Goal: Task Accomplishment & Management: Use online tool/utility

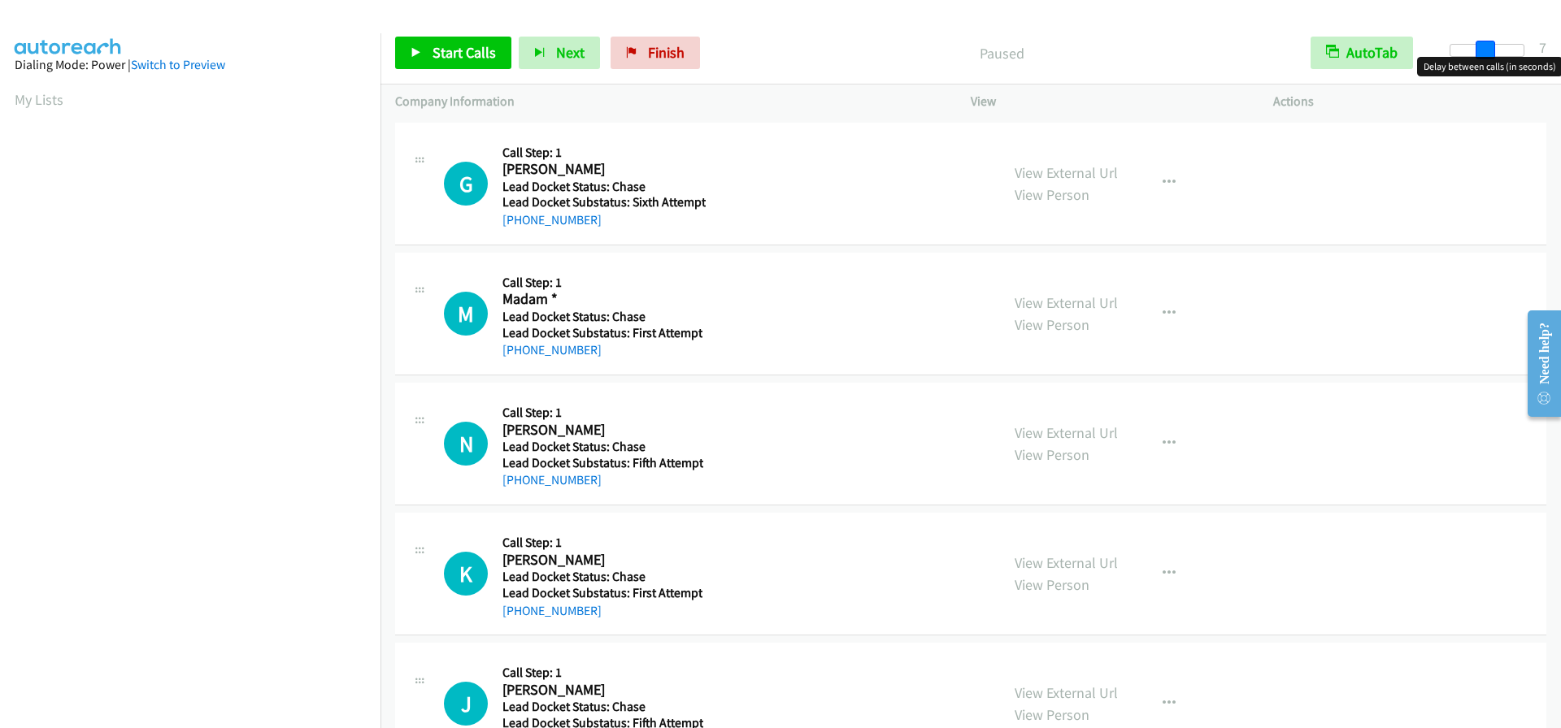
drag, startPoint x: 1453, startPoint y: 54, endPoint x: 1488, endPoint y: 54, distance: 34.1
click at [1488, 54] on span at bounding box center [1485, 51] width 20 height 20
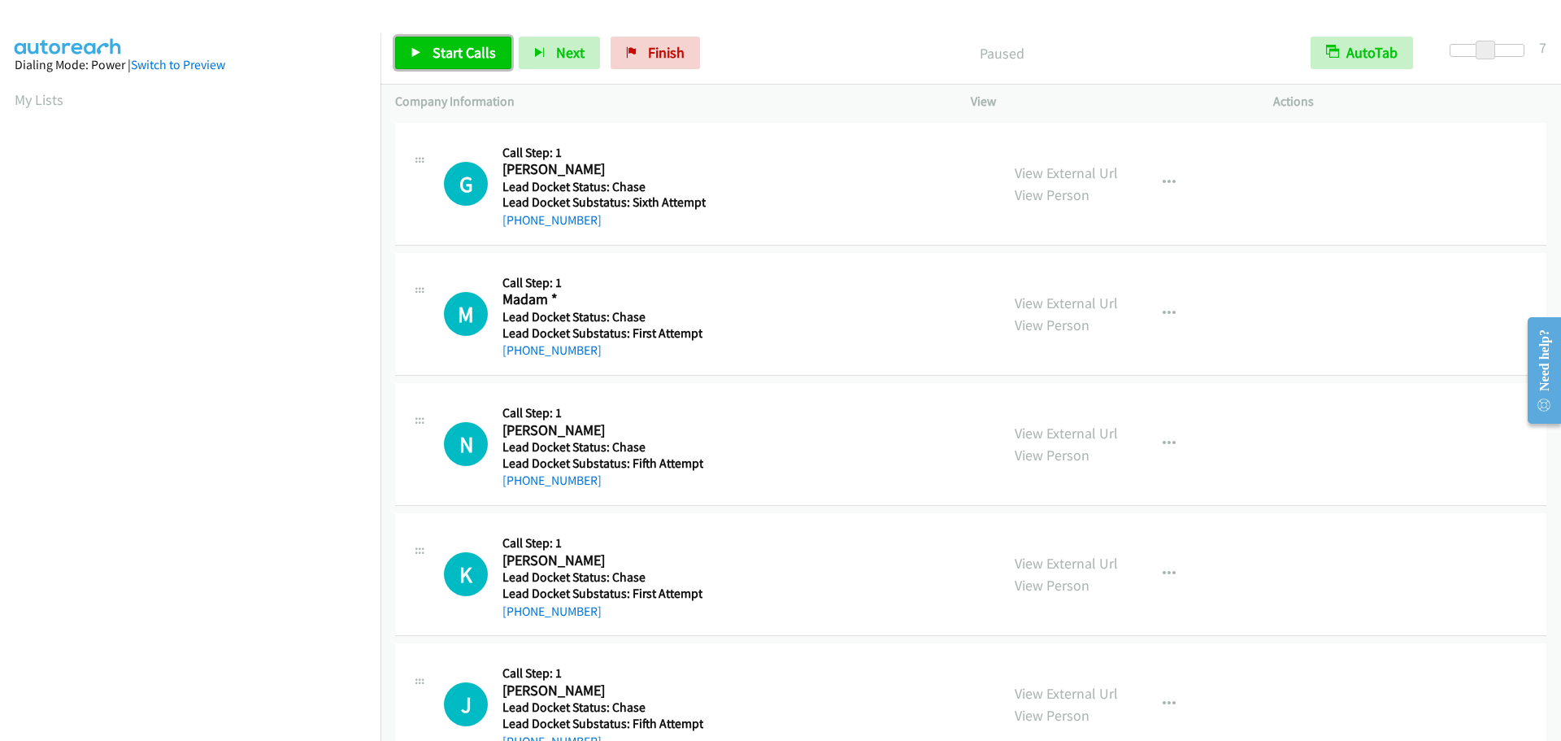
click at [441, 59] on span "Start Calls" at bounding box center [463, 52] width 63 height 19
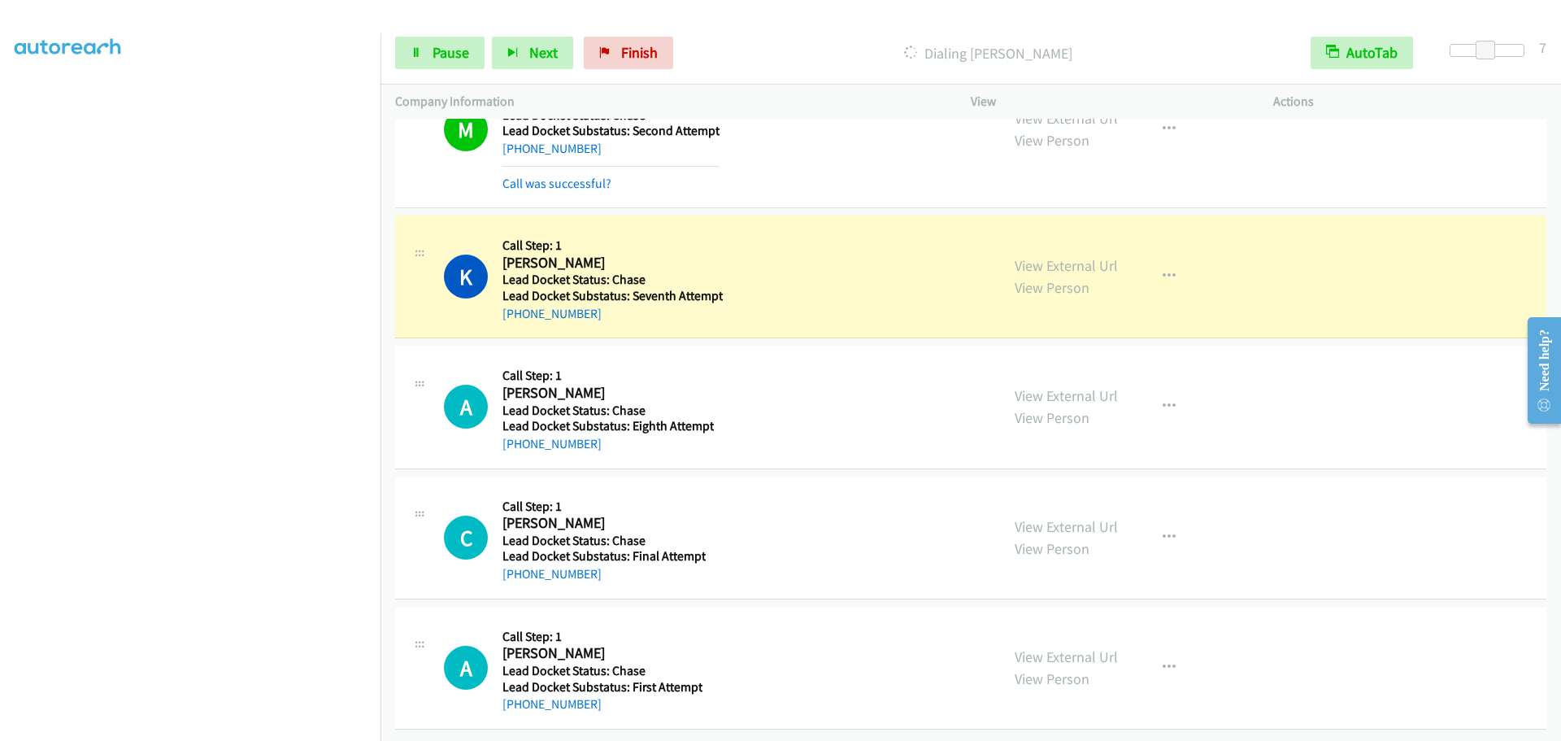
scroll to position [1073, 0]
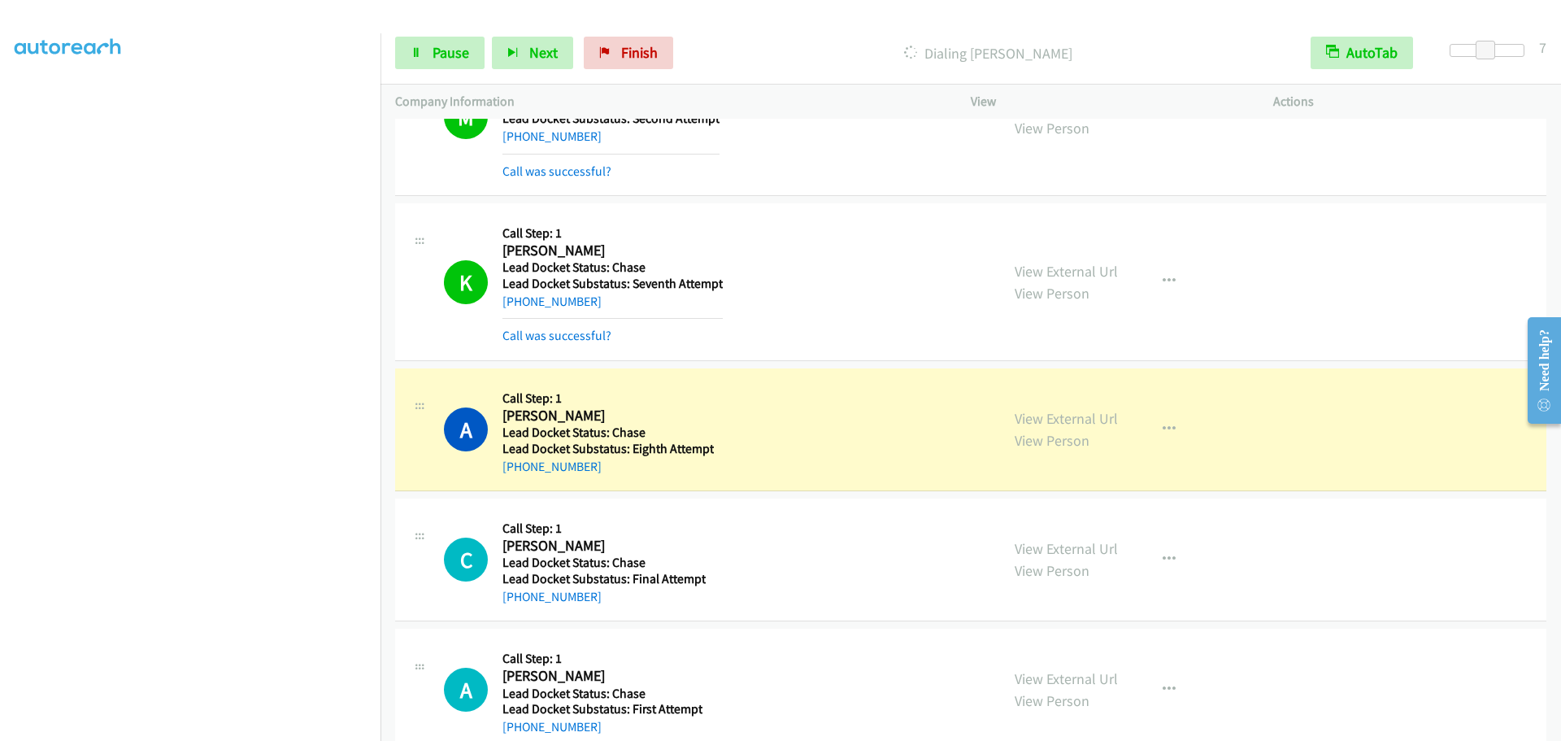
drag, startPoint x: 367, startPoint y: 387, endPoint x: 877, endPoint y: 233, distance: 533.1
click at [877, 233] on div "K Callback Scheduled Call Step: 1 [PERSON_NAME] America/New_York Lead Docket St…" at bounding box center [714, 282] width 541 height 128
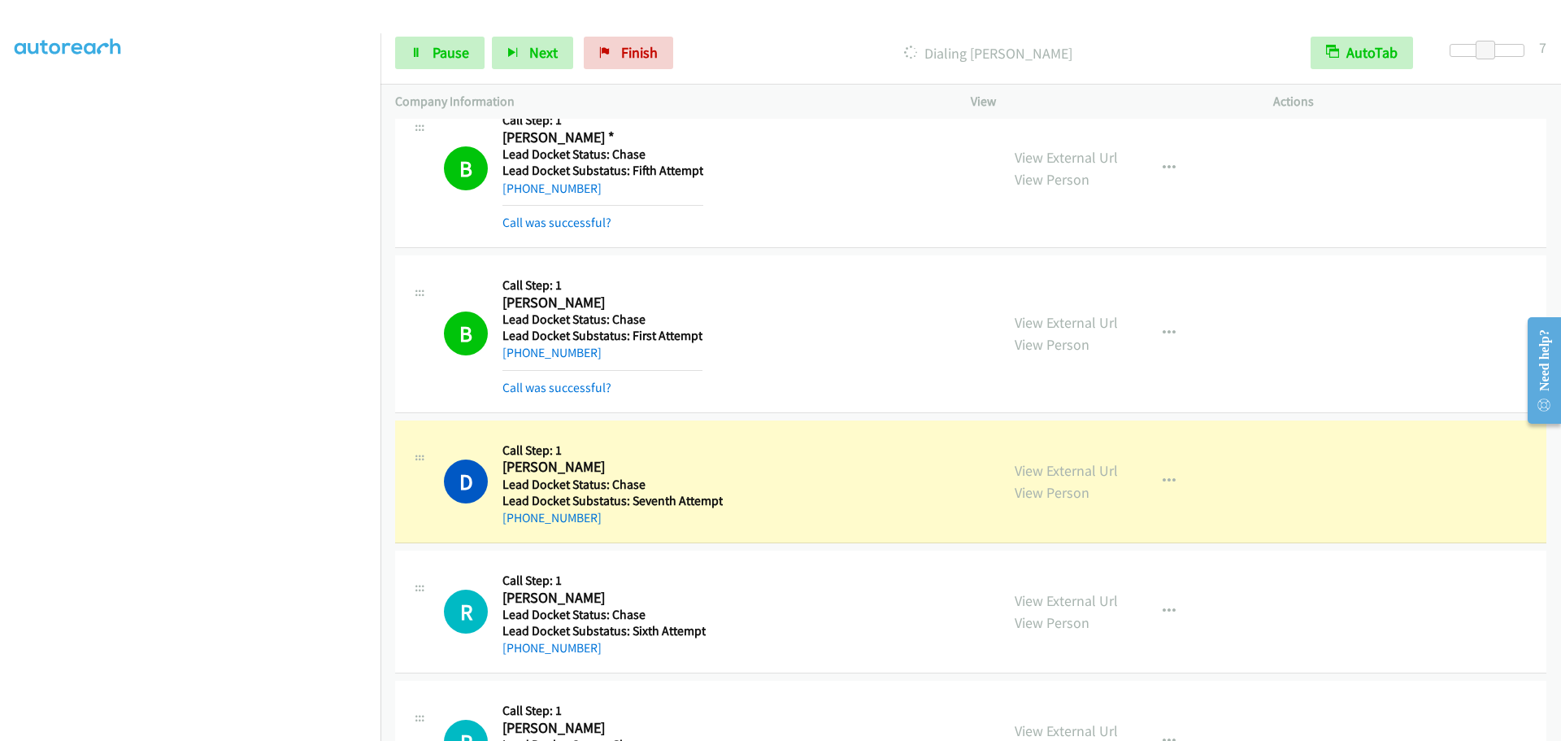
scroll to position [4076, 0]
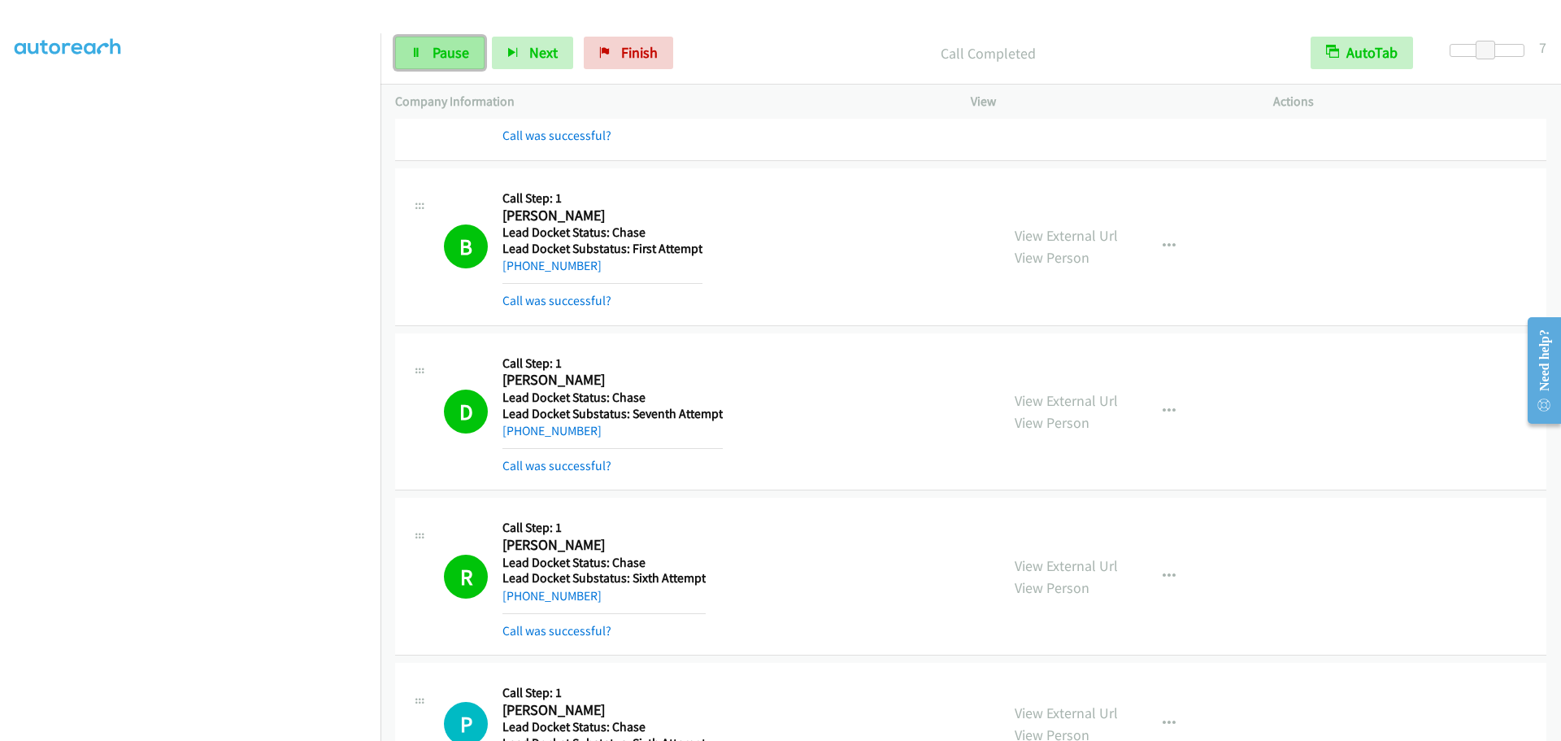
click at [448, 42] on link "Pause" at bounding box center [439, 53] width 89 height 33
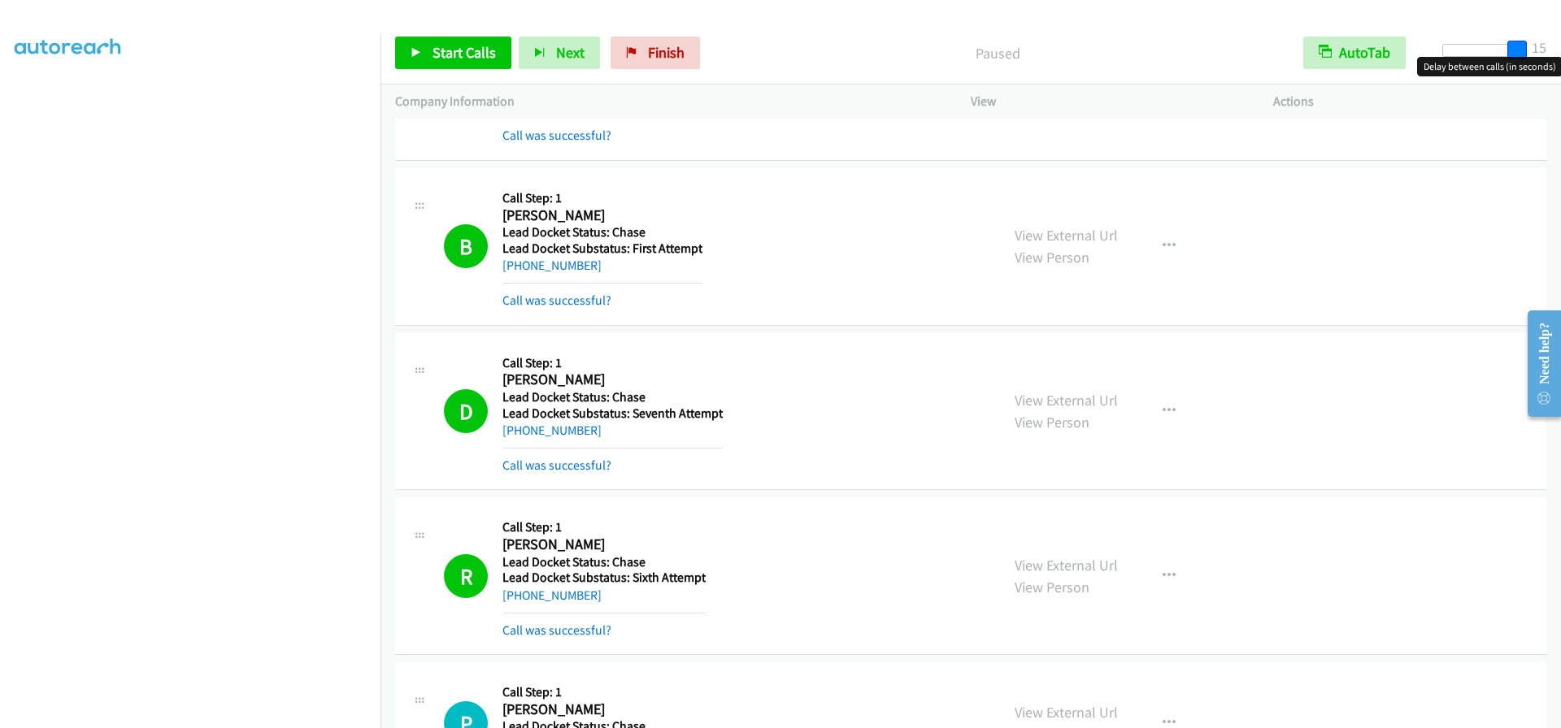
drag, startPoint x: 1491, startPoint y: 46, endPoint x: 1560, endPoint y: 52, distance: 69.4
click at [1560, 52] on div "Start Calls Pause Next Finish Paused AutoTab AutoTab 15" at bounding box center [970, 53] width 1180 height 63
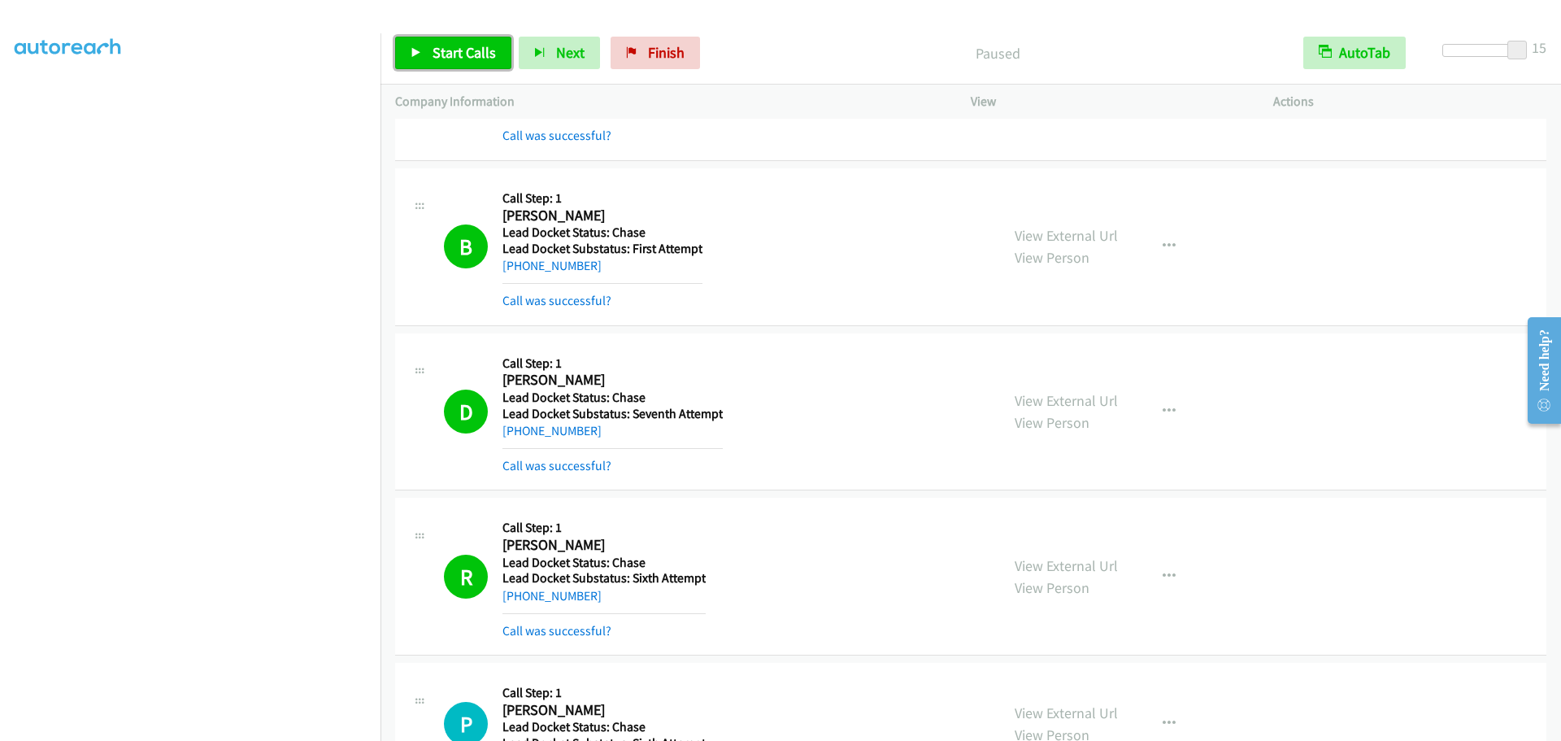
click at [489, 60] on span "Start Calls" at bounding box center [463, 52] width 63 height 19
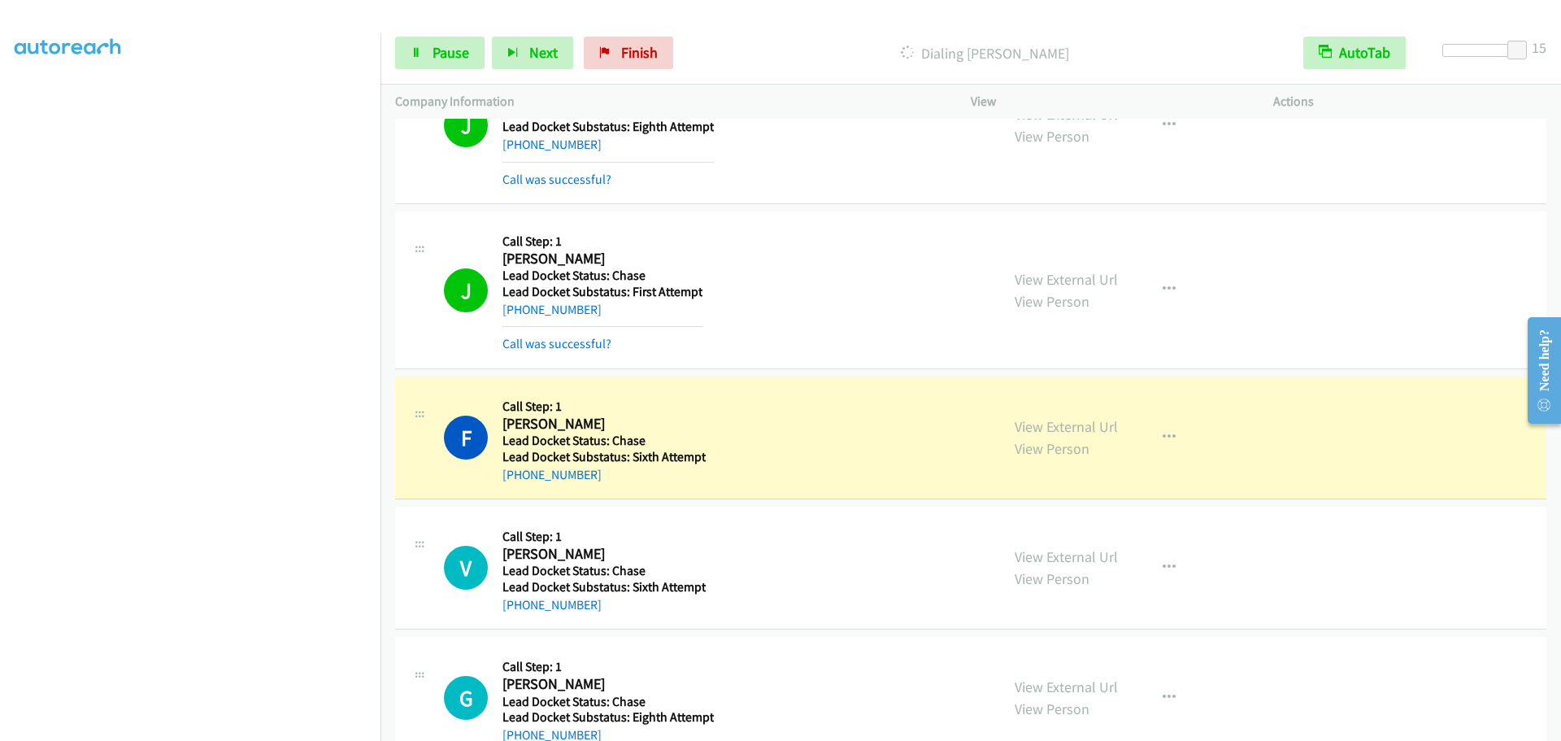
scroll to position [5815, 0]
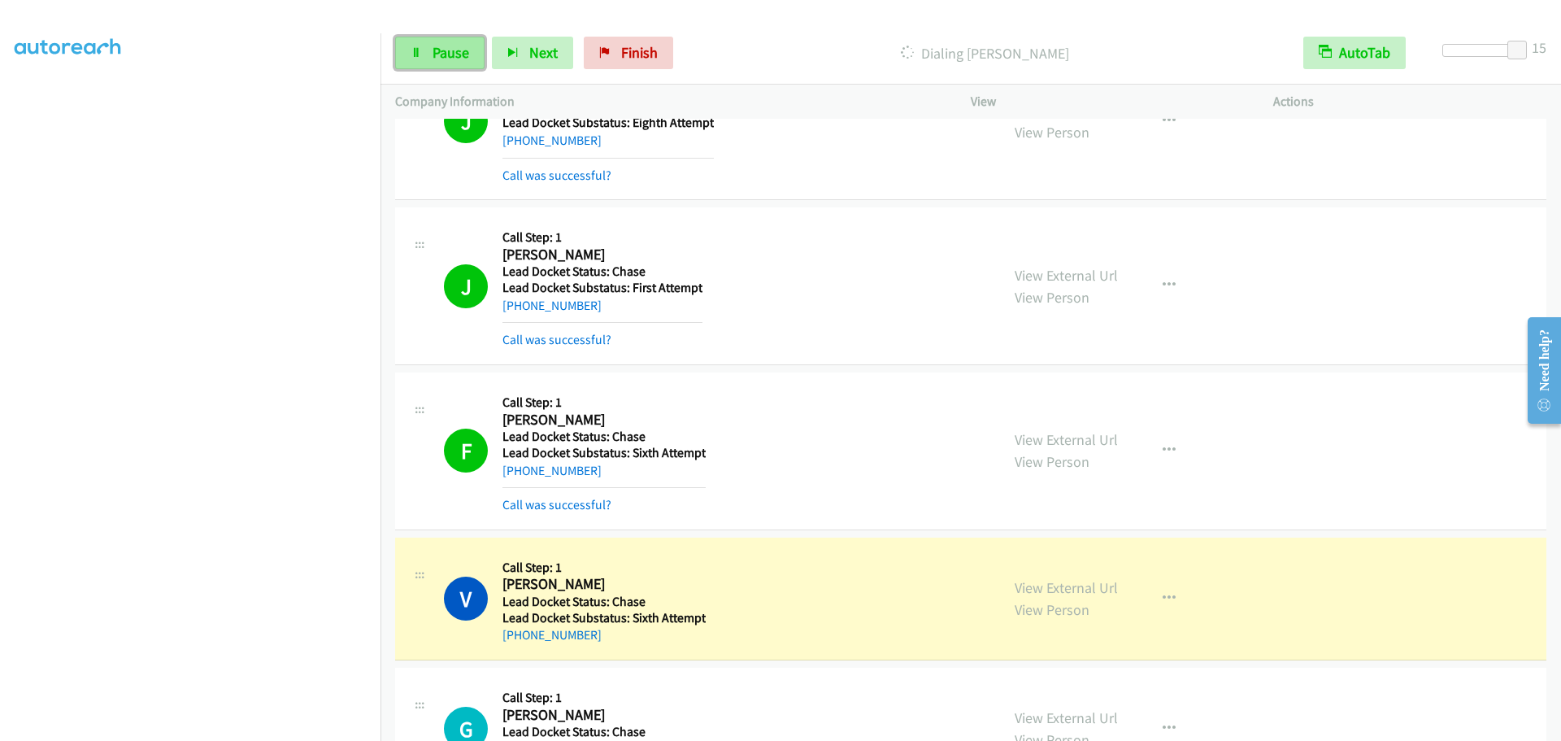
click at [449, 61] on span "Pause" at bounding box center [450, 52] width 37 height 19
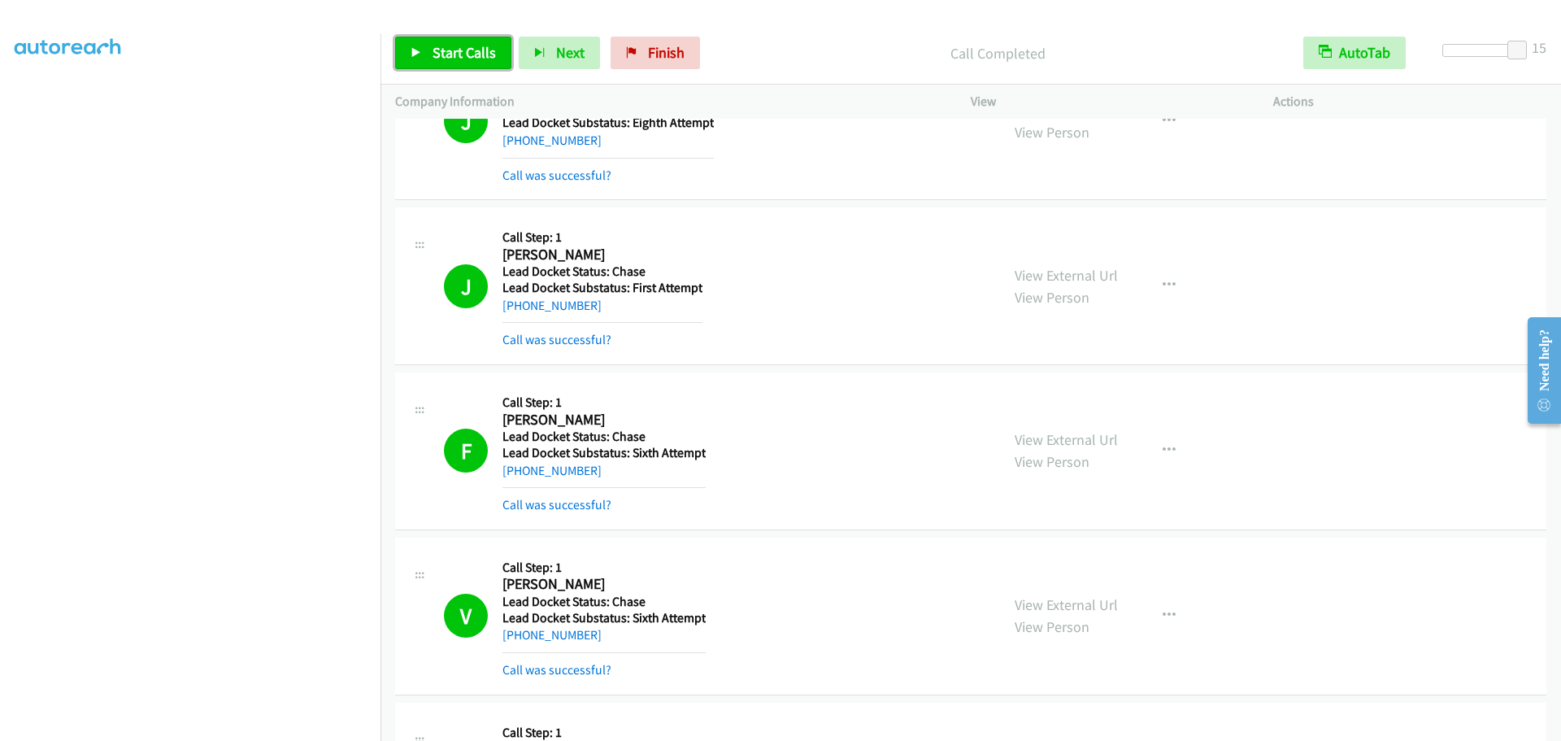
click at [440, 62] on link "Start Calls" at bounding box center [453, 53] width 116 height 33
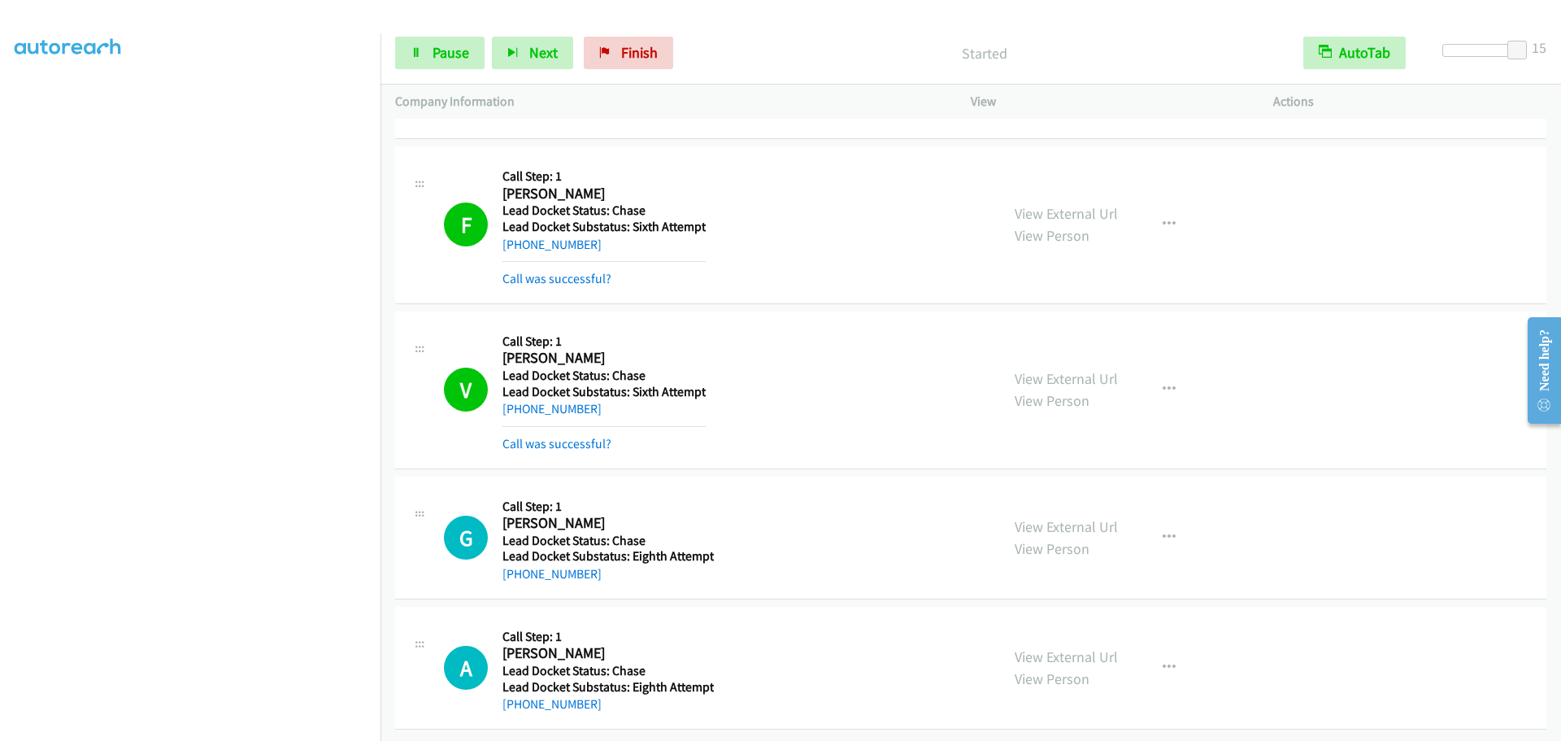
scroll to position [6054, 0]
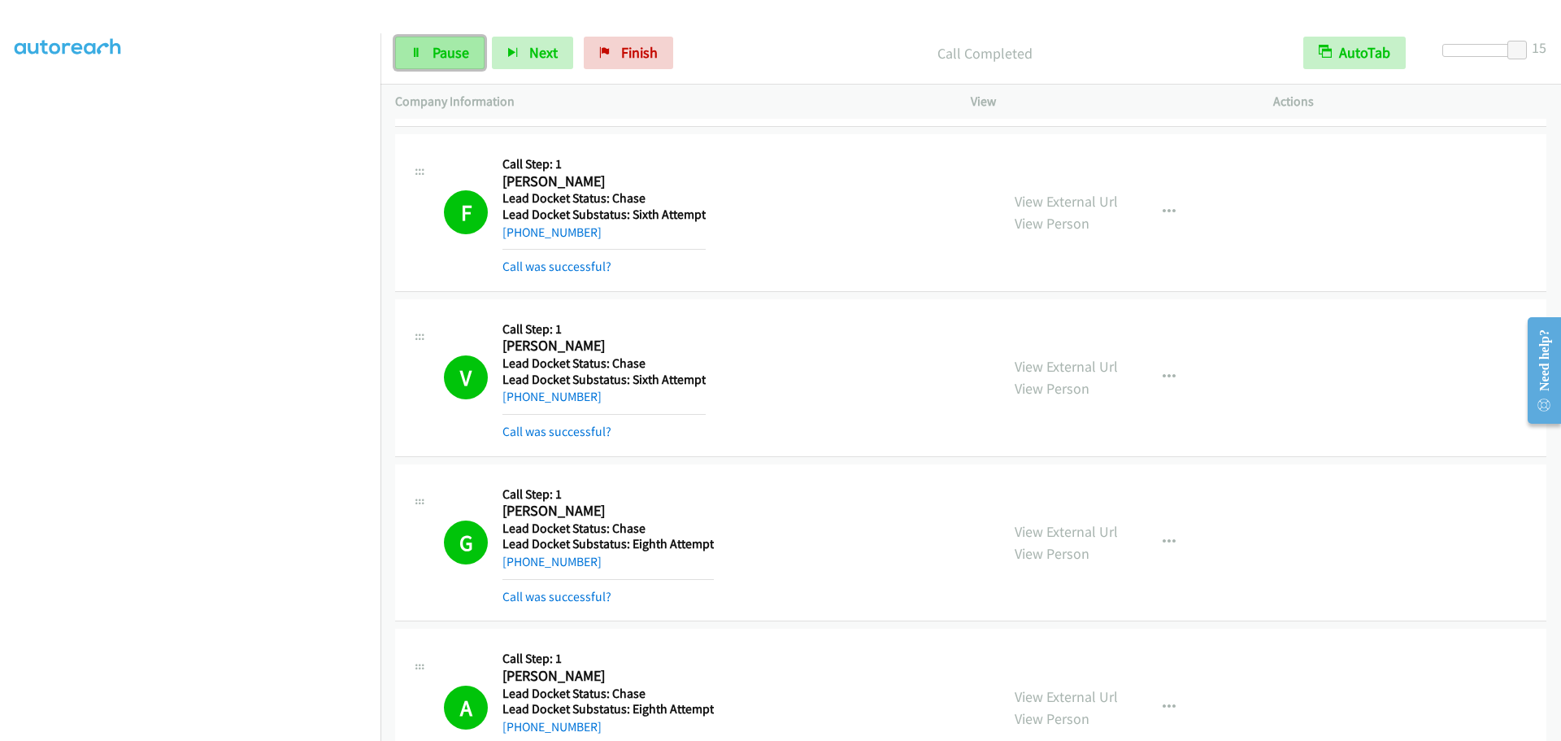
click at [422, 42] on link "Pause" at bounding box center [439, 53] width 89 height 33
click at [441, 45] on span "Start Calls" at bounding box center [463, 52] width 63 height 19
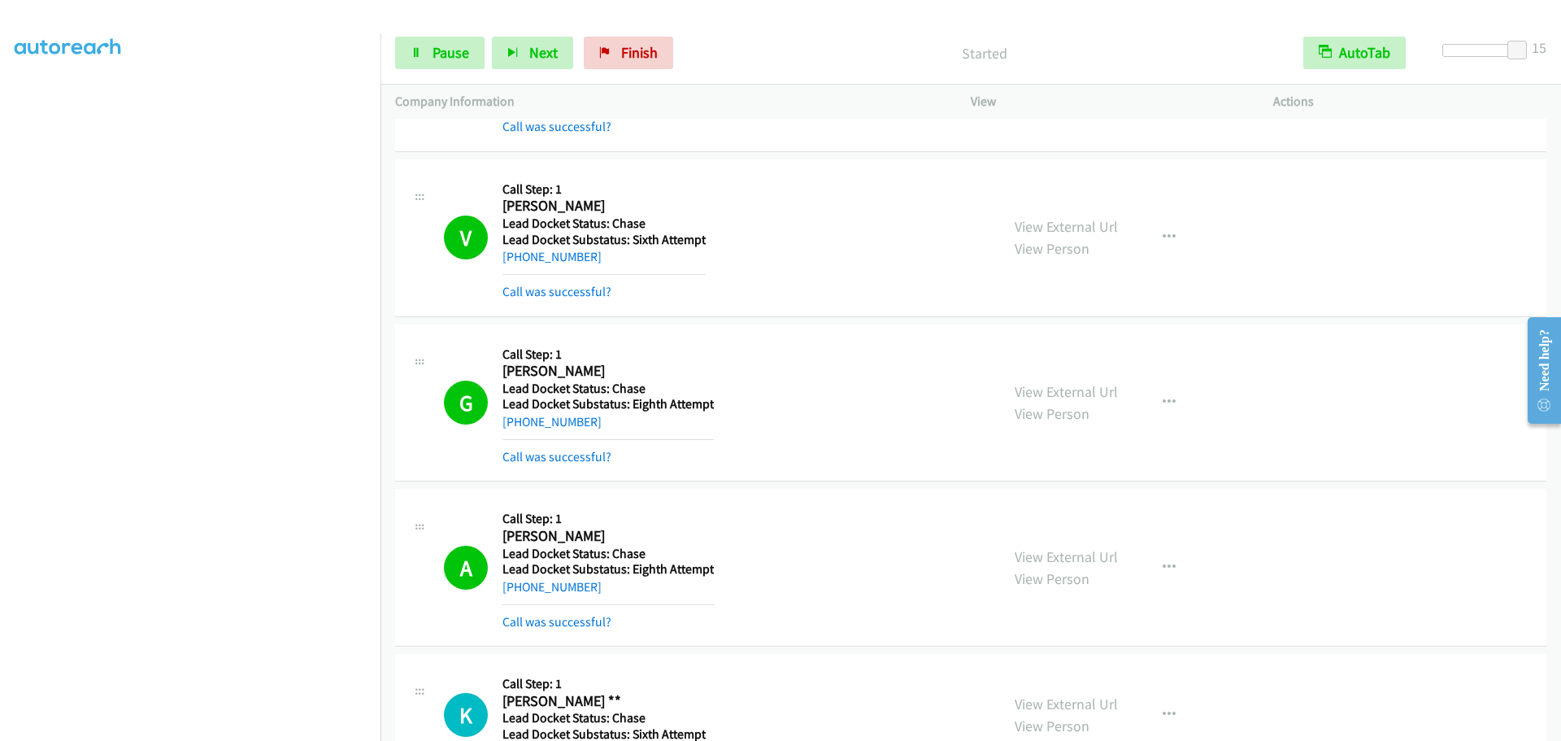
scroll to position [6514, 0]
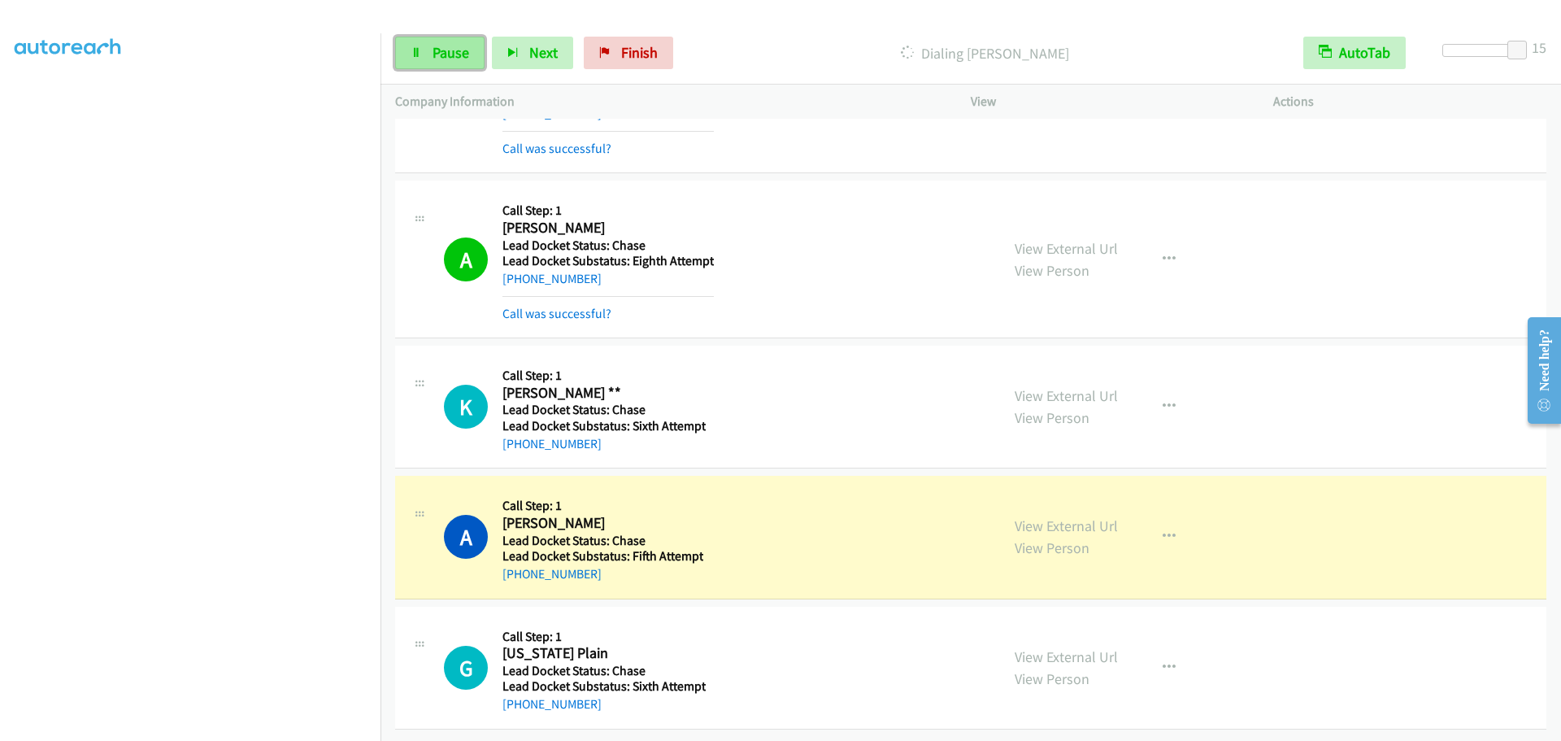
click at [428, 55] on link "Pause" at bounding box center [439, 53] width 89 height 33
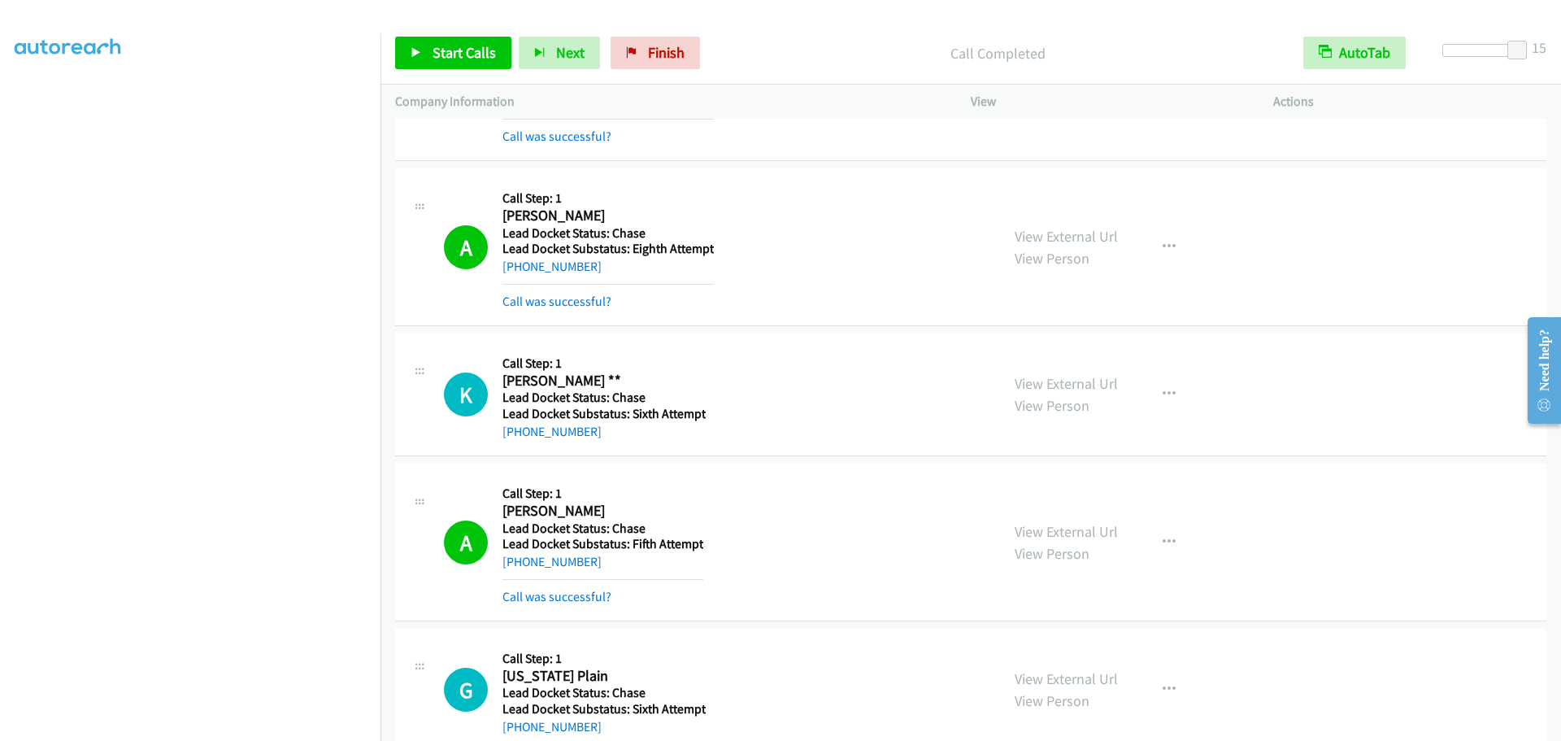
scroll to position [6809, 0]
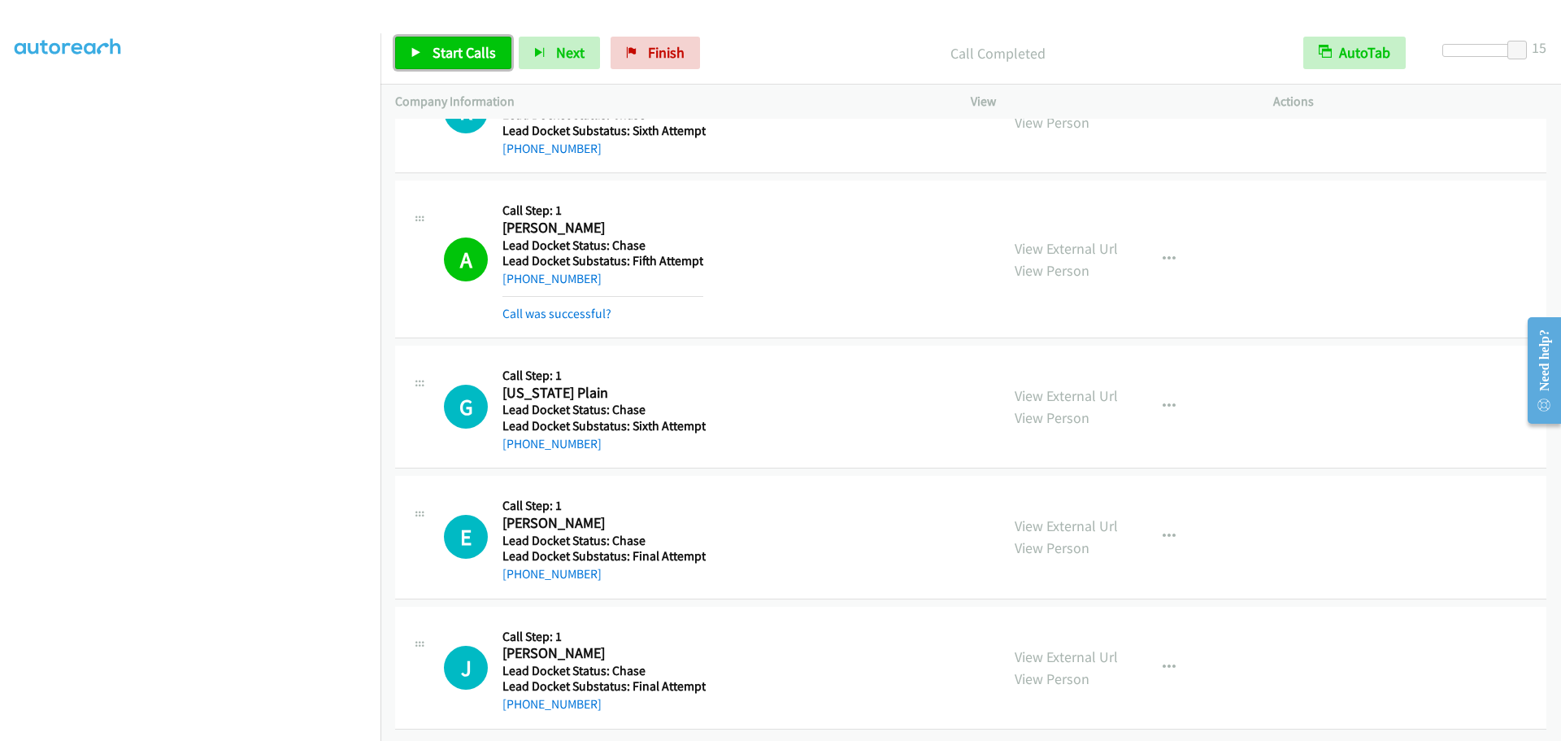
click at [422, 51] on link "Start Calls" at bounding box center [453, 53] width 116 height 33
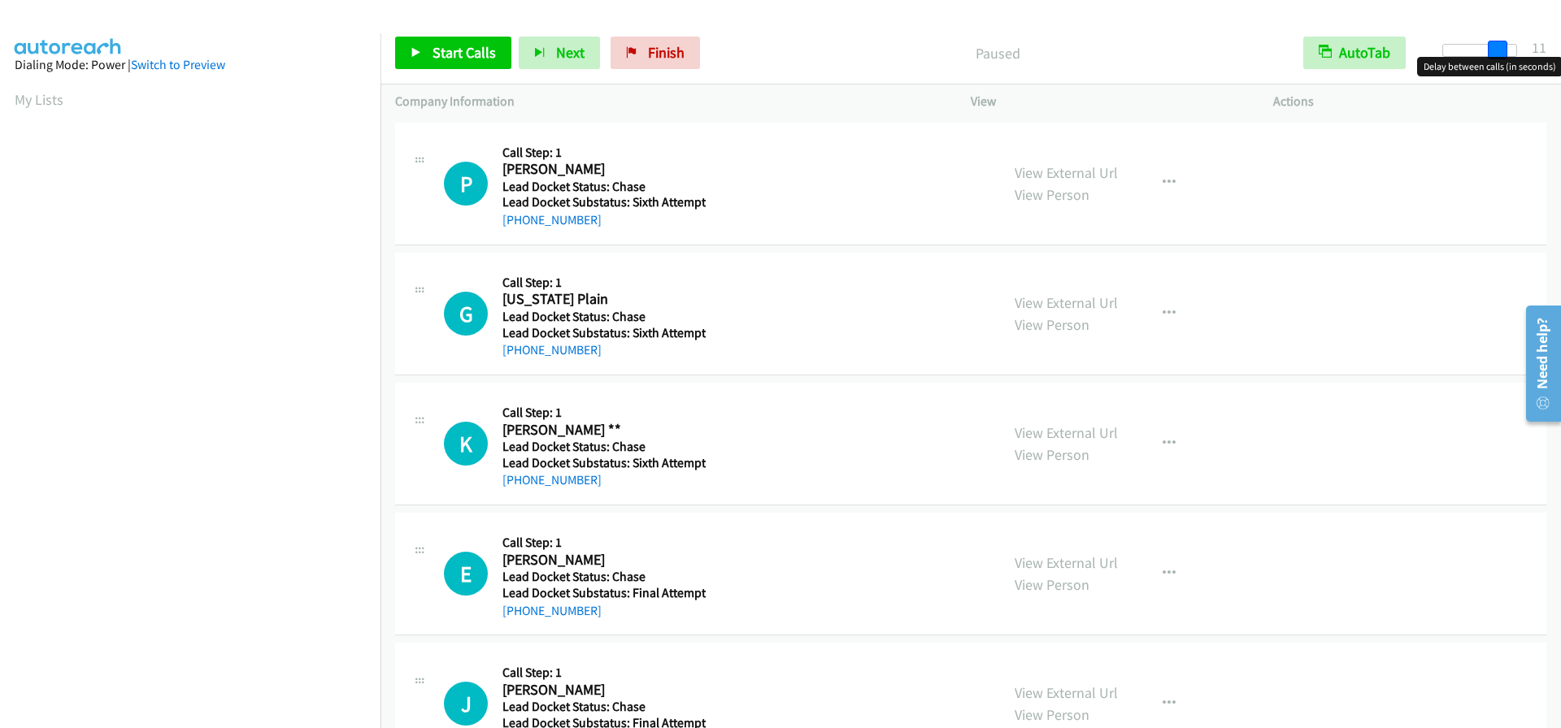
drag, startPoint x: 1453, startPoint y: 46, endPoint x: 1510, endPoint y: 51, distance: 56.3
click at [1510, 51] on div at bounding box center [1479, 50] width 75 height 13
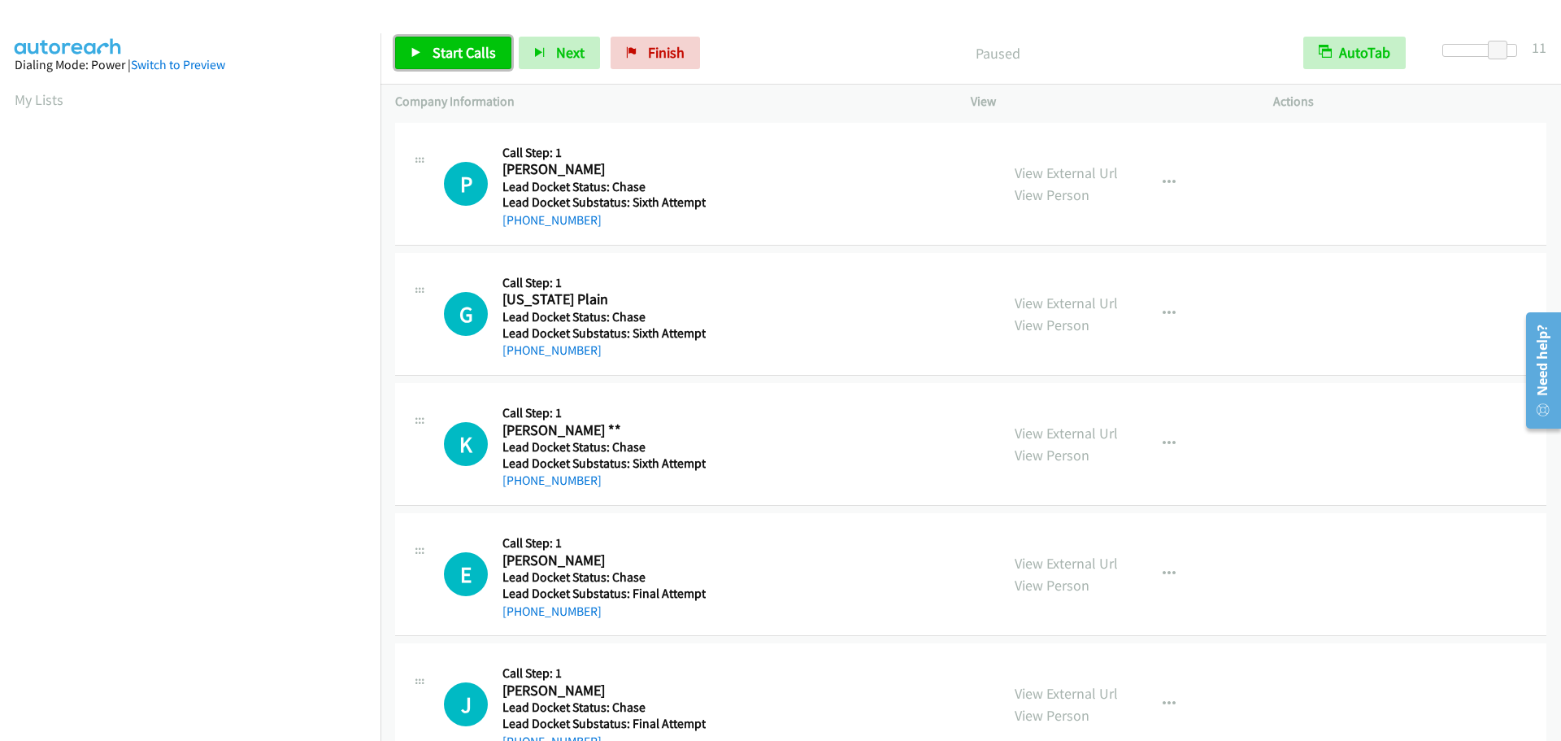
click at [457, 67] on link "Start Calls" at bounding box center [453, 53] width 116 height 33
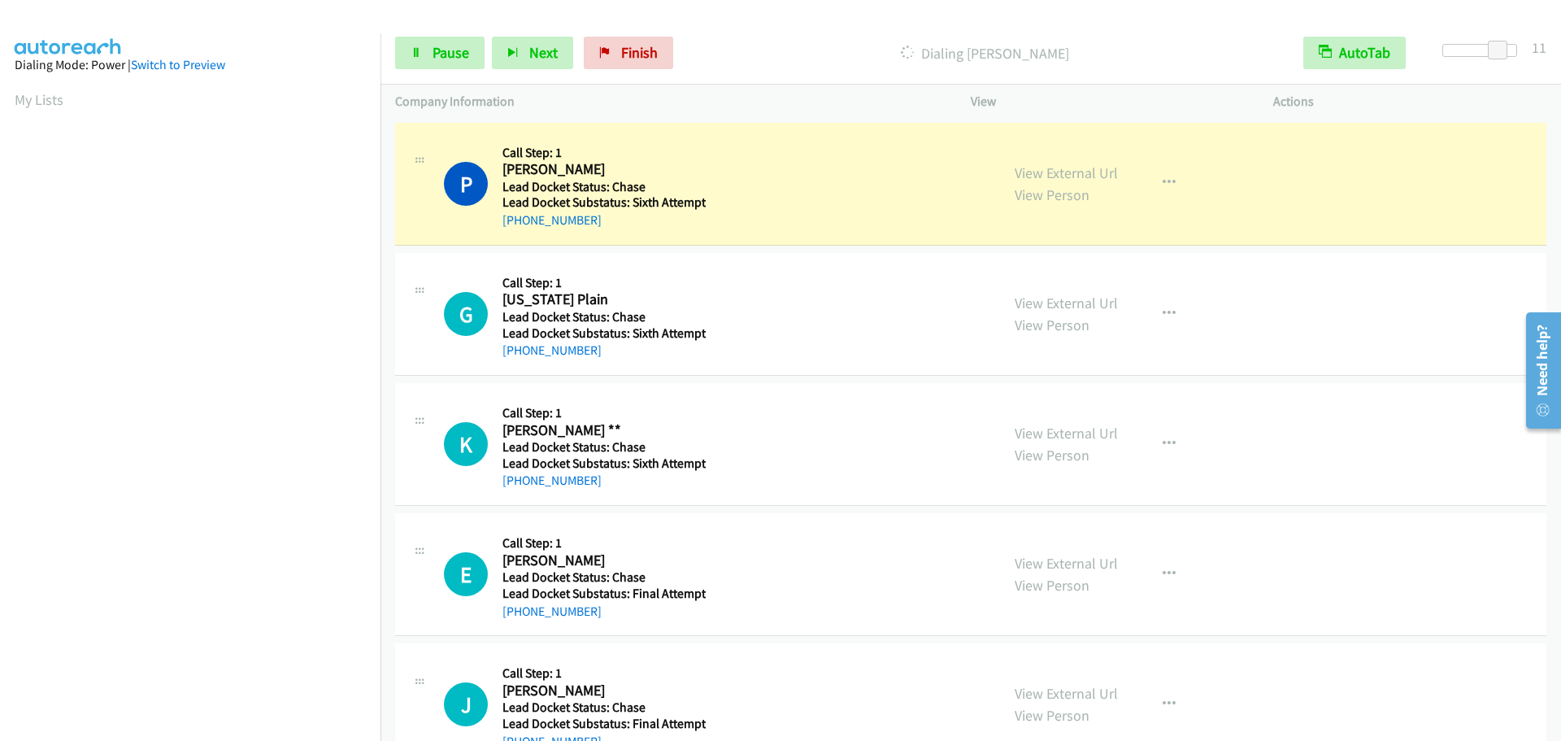
scroll to position [172, 0]
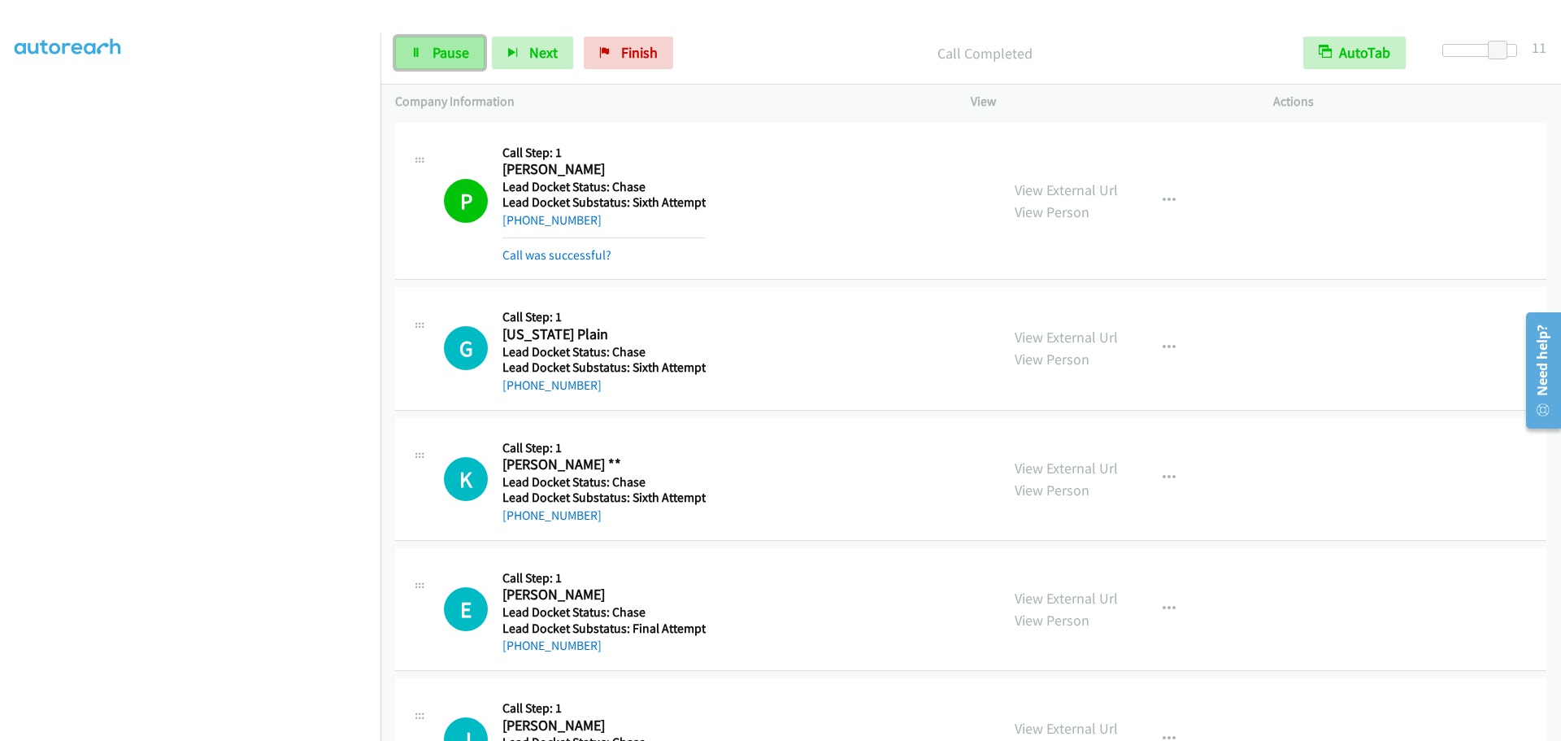
click at [424, 48] on link "Pause" at bounding box center [439, 53] width 89 height 33
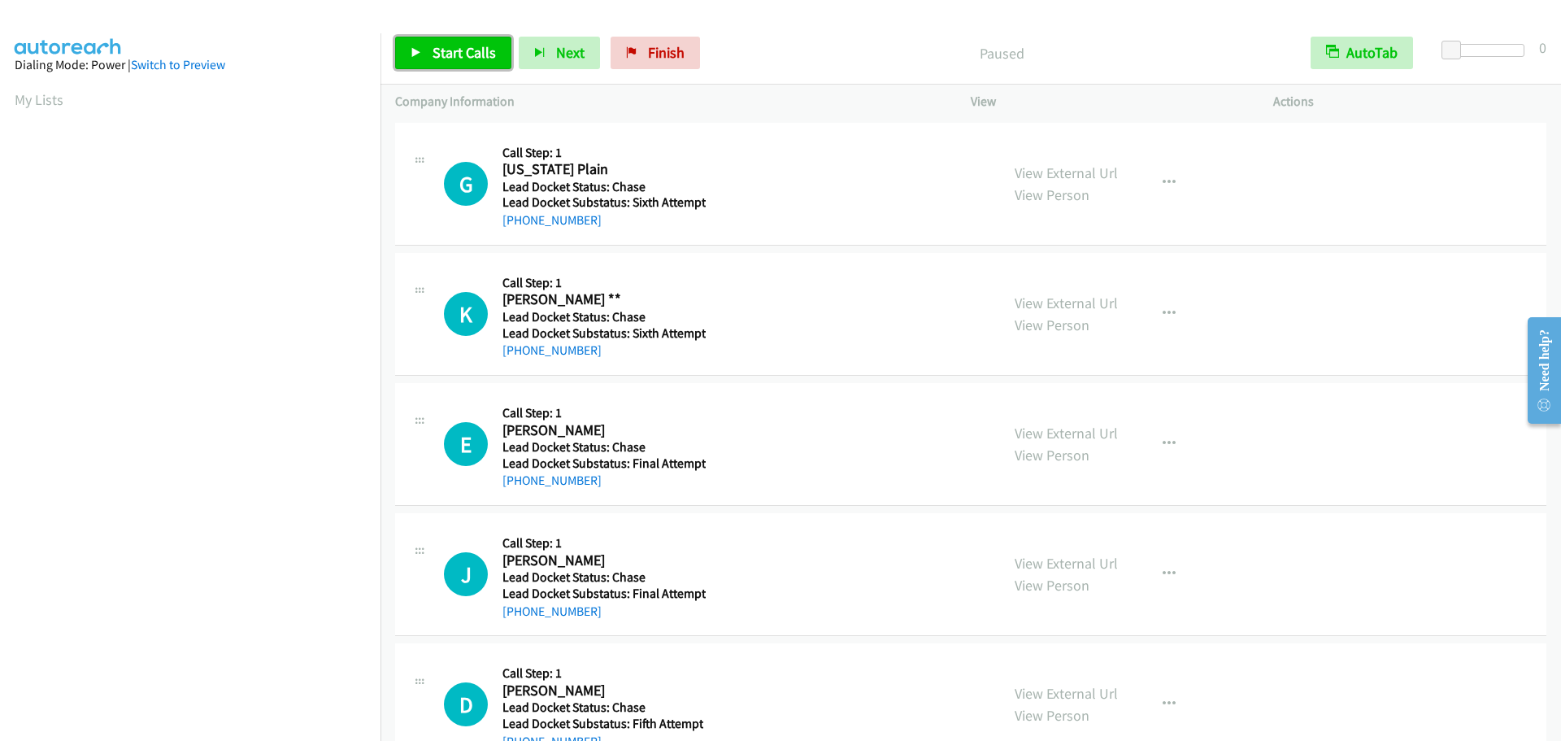
click at [401, 52] on link "Start Calls" at bounding box center [453, 53] width 116 height 33
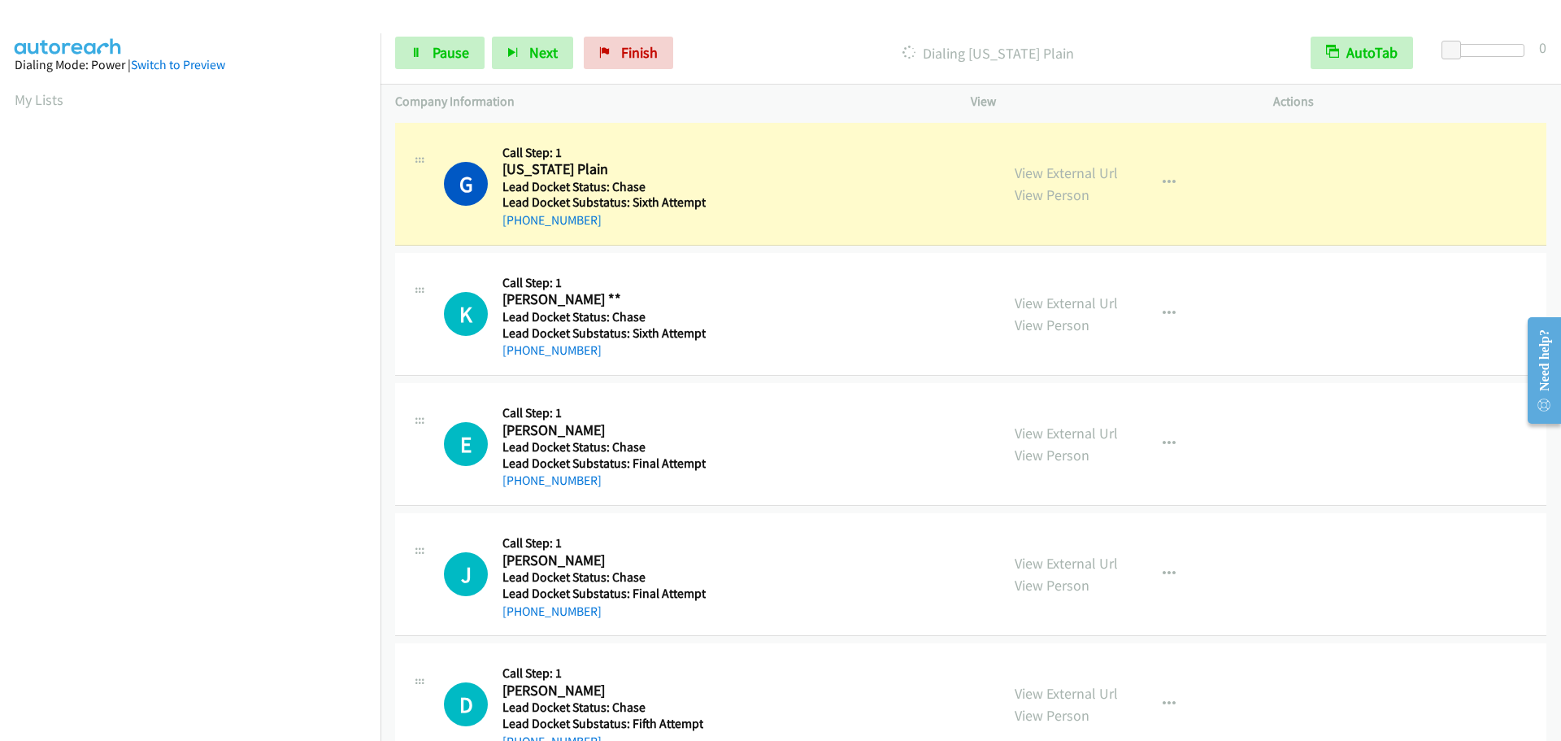
scroll to position [172, 0]
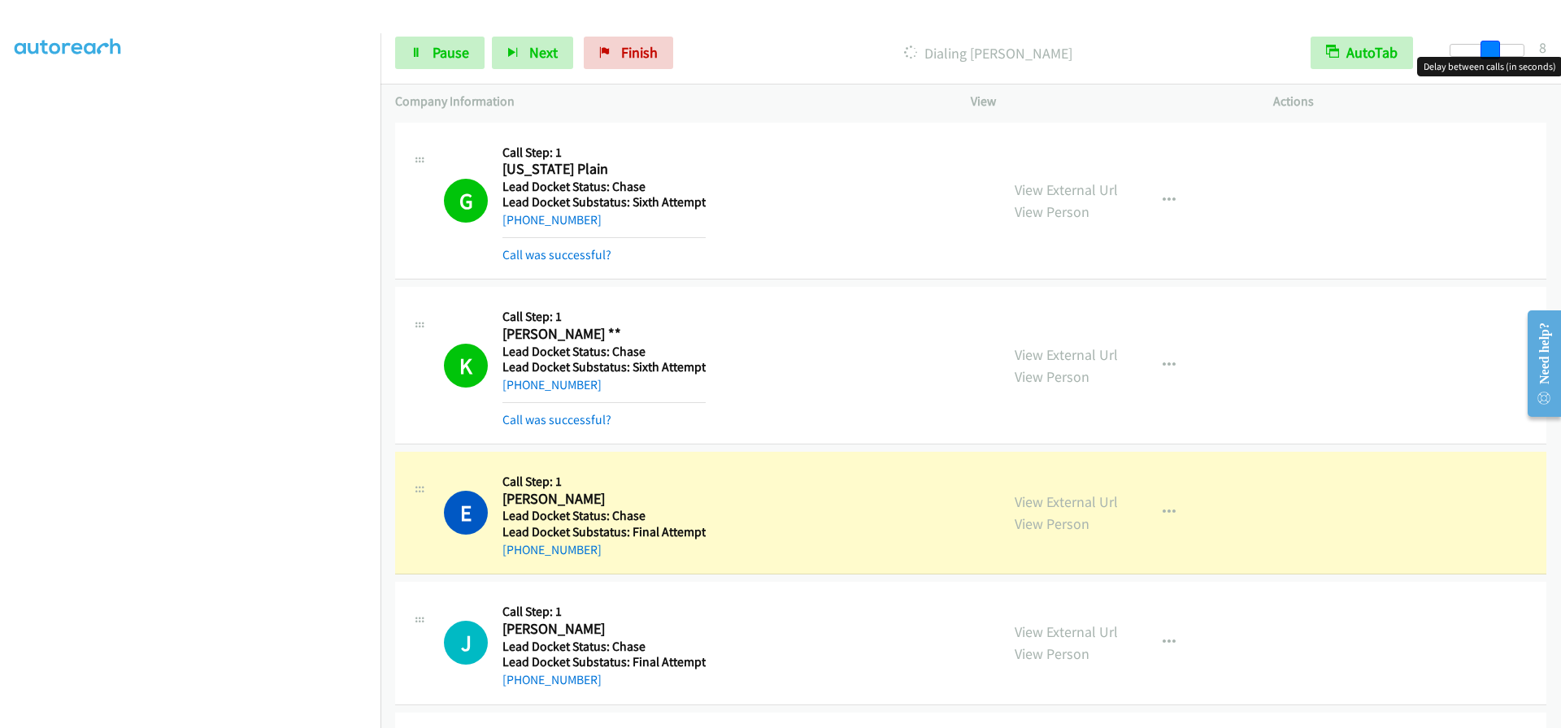
drag, startPoint x: 1457, startPoint y: 51, endPoint x: 1494, endPoint y: 55, distance: 37.6
click at [1494, 55] on span at bounding box center [1490, 51] width 20 height 20
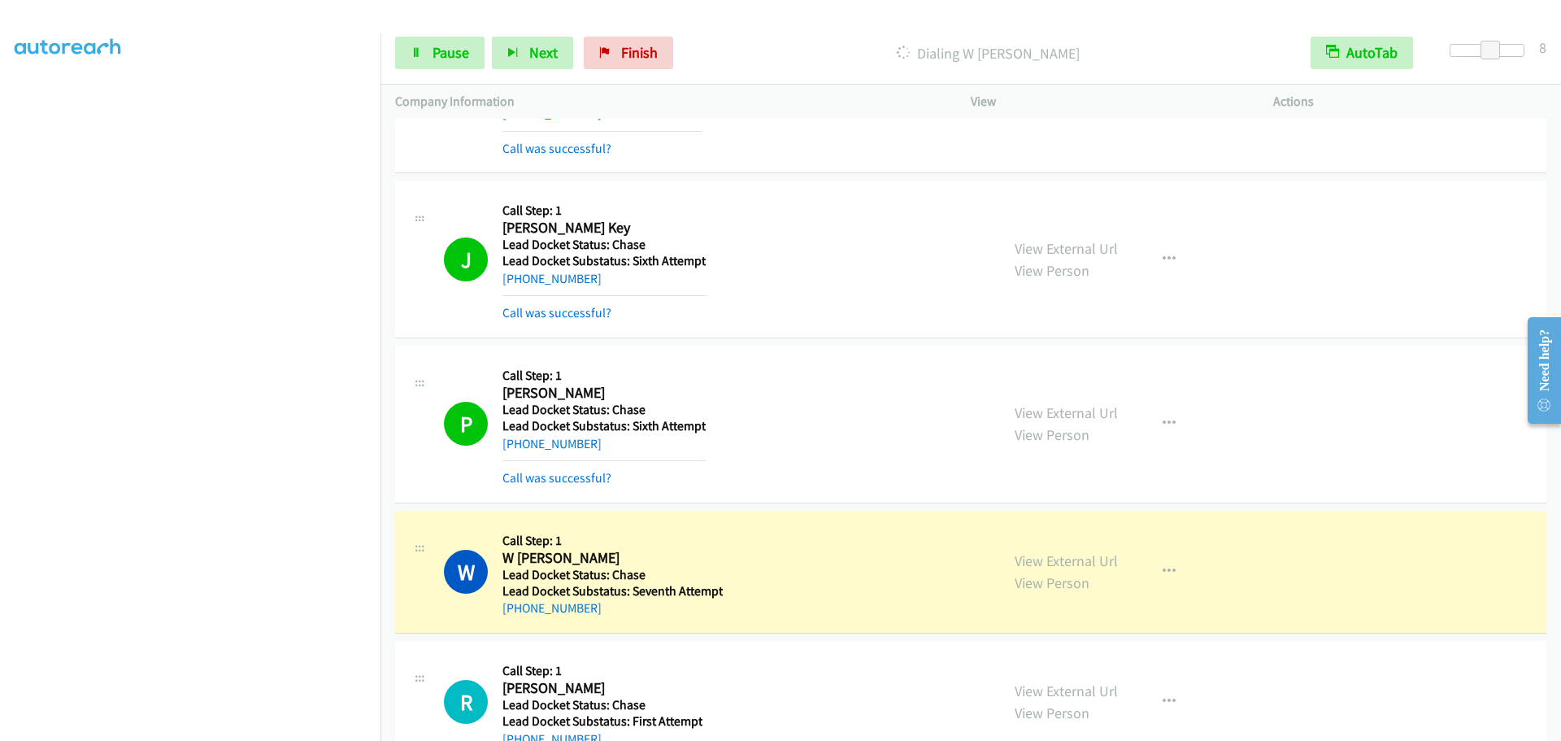
scroll to position [2135, 0]
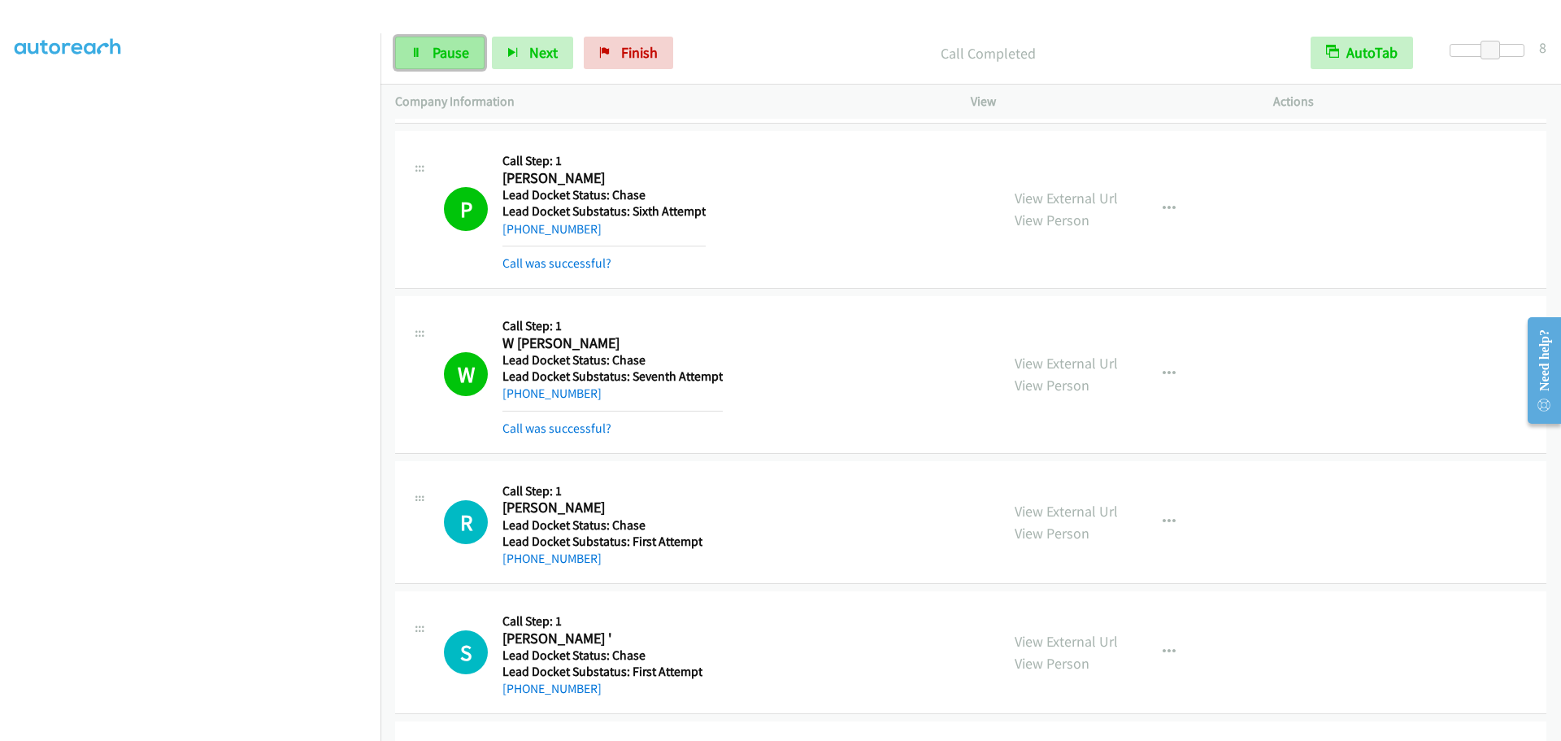
click at [445, 49] on span "Pause" at bounding box center [450, 52] width 37 height 19
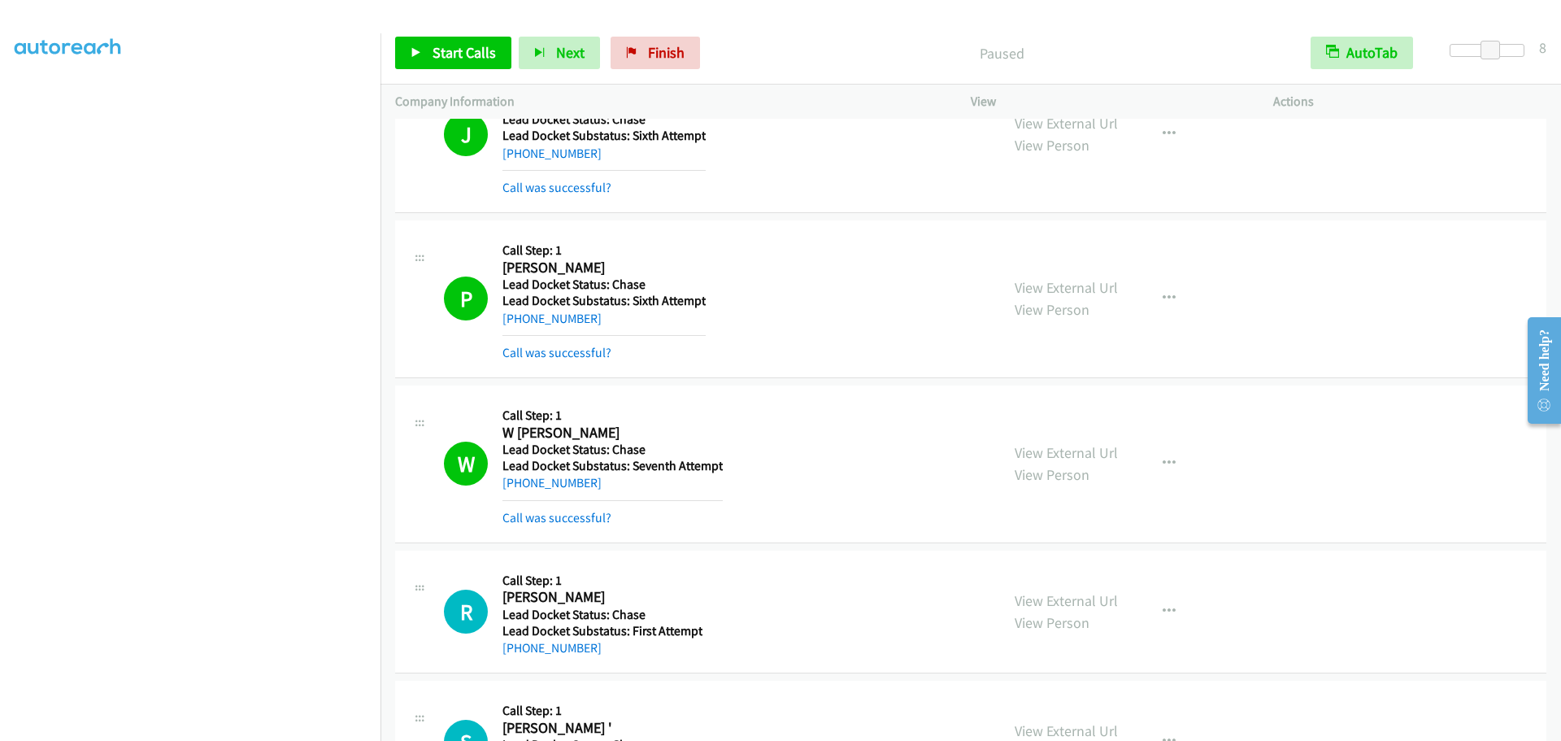
scroll to position [2053, 0]
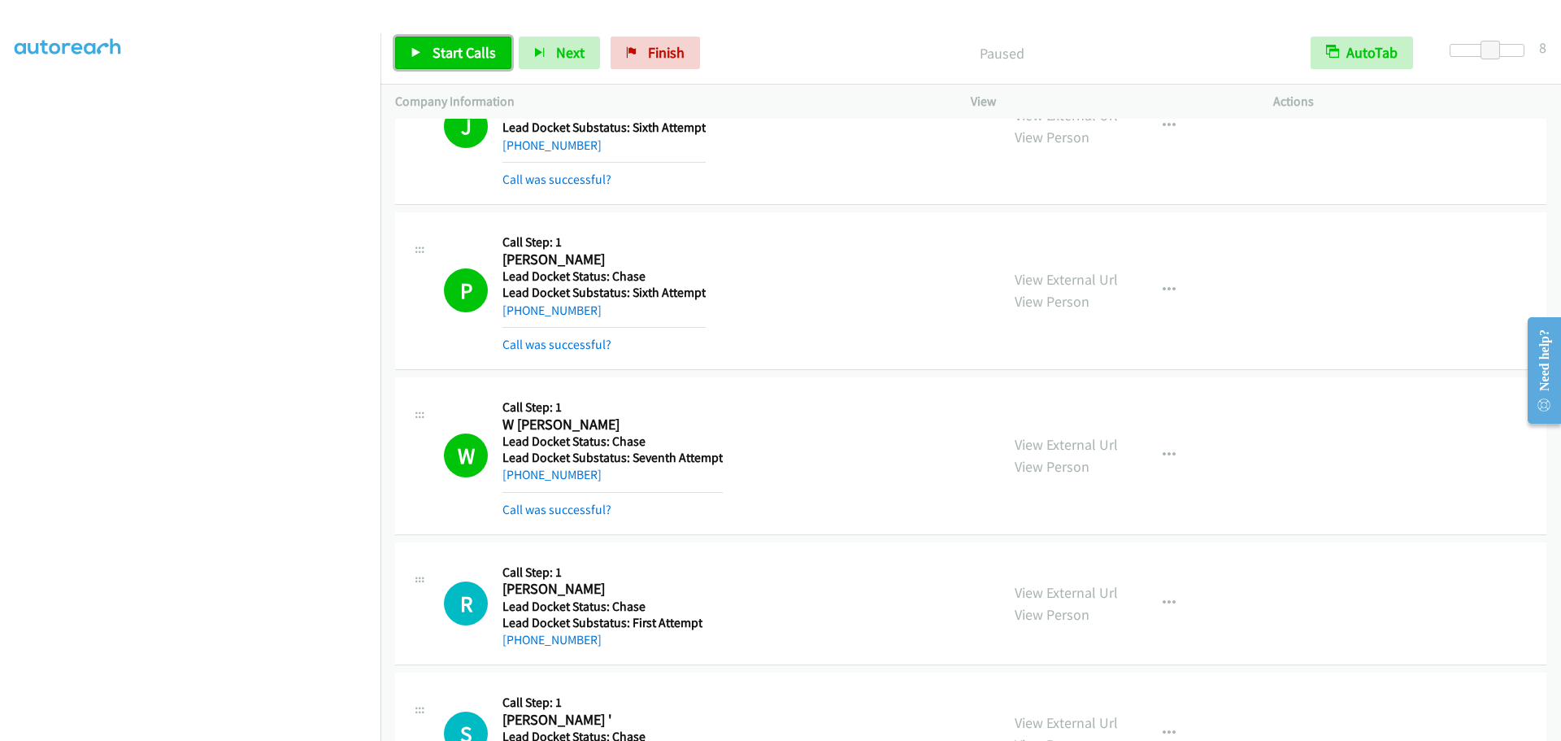
click at [468, 45] on span "Start Calls" at bounding box center [463, 52] width 63 height 19
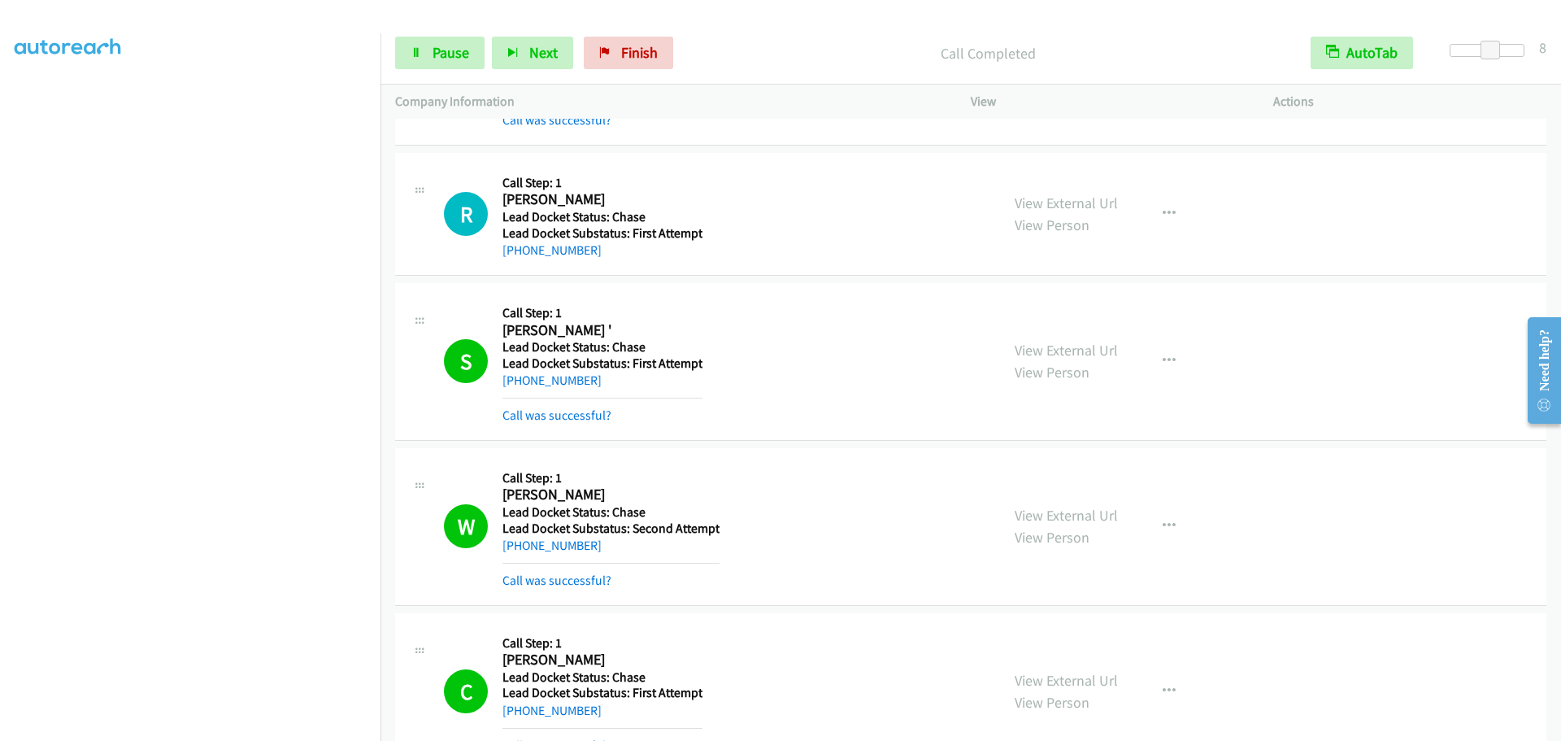
scroll to position [2496, 0]
